Goal: Check status: Check status

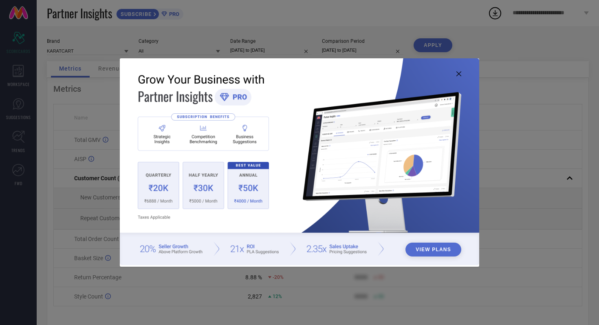
click at [460, 74] on icon at bounding box center [458, 73] width 5 height 5
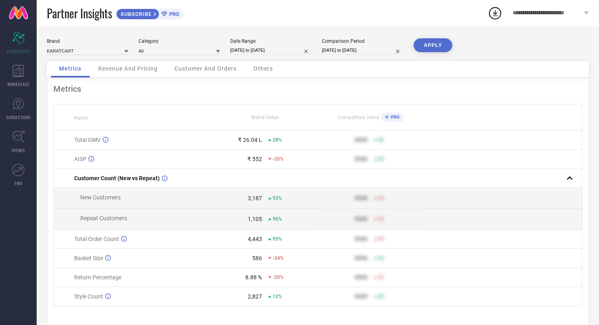
select select "8"
select select "2025"
select select "9"
select select "2025"
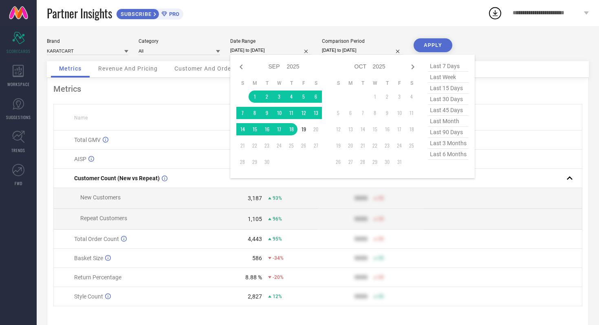
click at [289, 51] on input "[DATE] to [DATE]" at bounding box center [270, 50] width 81 height 9
click at [256, 96] on td "1" at bounding box center [255, 96] width 12 height 12
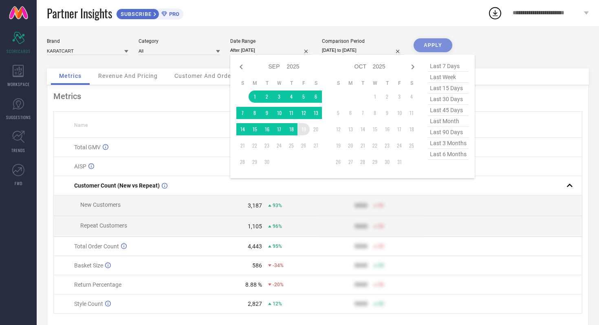
type input "[DATE] to [DATE]"
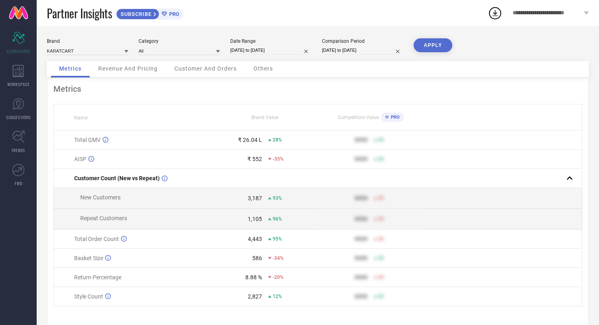
click at [379, 53] on input "[DATE] to [DATE]" at bounding box center [362, 50] width 81 height 9
select select "8"
select select "2024"
select select "9"
select select "2024"
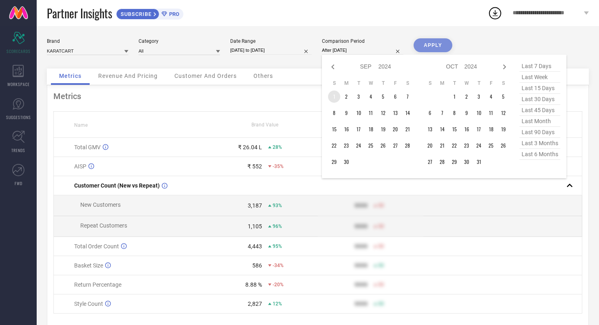
click at [334, 98] on td "1" at bounding box center [334, 96] width 12 height 12
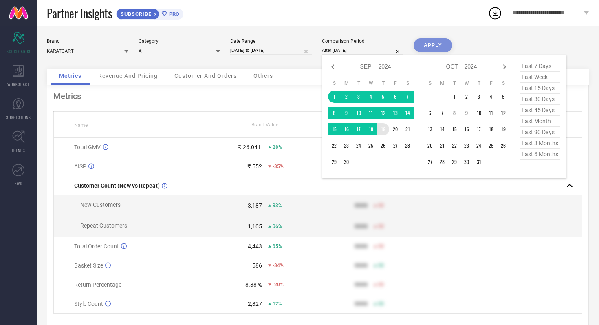
type input "[DATE] to [DATE]"
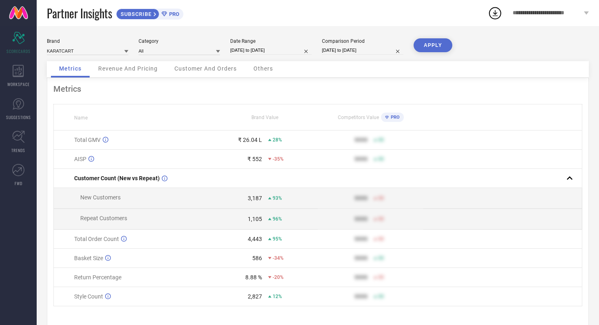
click at [434, 49] on button "APPLY" at bounding box center [433, 45] width 39 height 14
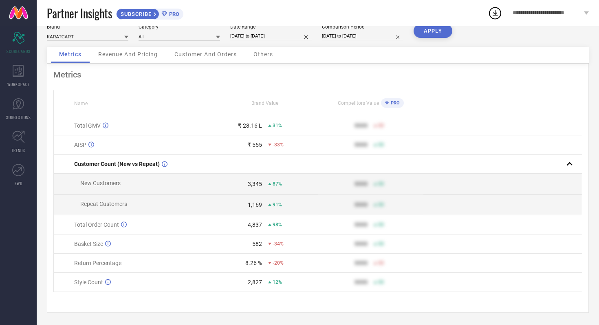
scroll to position [16, 0]
click at [137, 58] on div "Revenue And Pricing" at bounding box center [128, 55] width 76 height 16
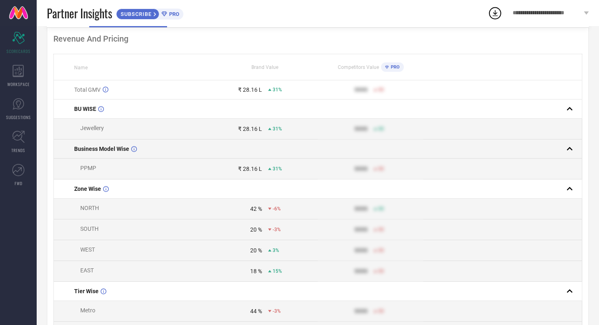
scroll to position [0, 0]
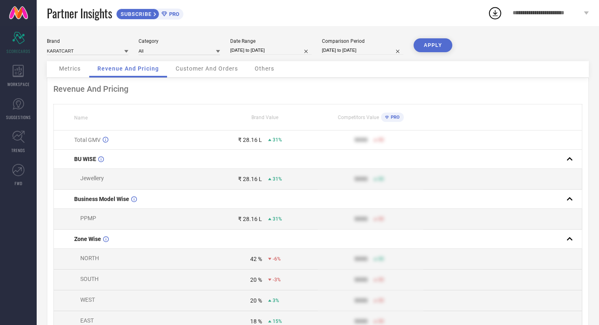
click at [213, 72] on div "Customer And Orders" at bounding box center [206, 69] width 79 height 16
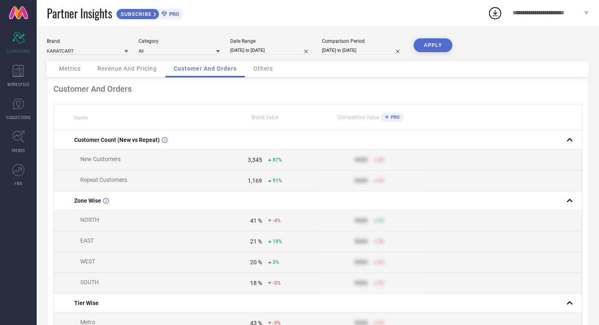
click at [265, 68] on span "Others" at bounding box center [263, 68] width 20 height 7
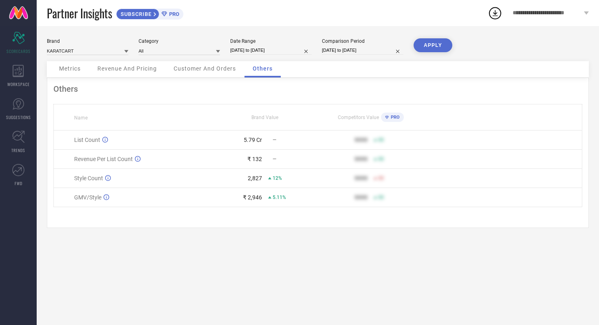
click at [77, 68] on span "Metrics" at bounding box center [70, 68] width 22 height 7
